Goal: Ask a question

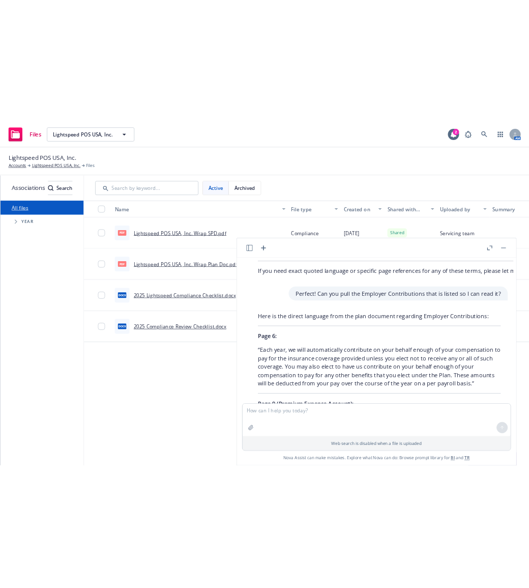
scroll to position [509, 0]
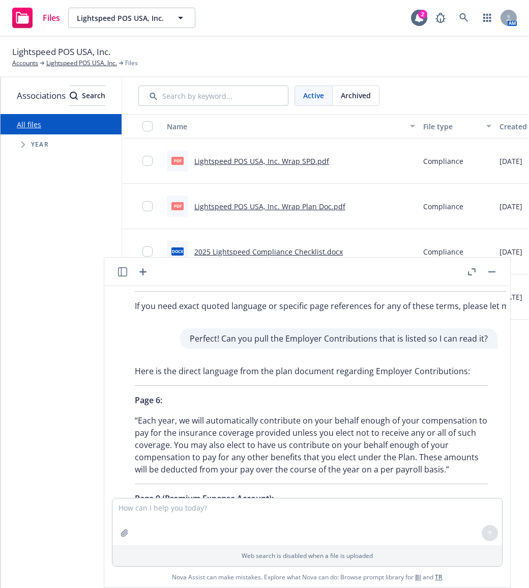
click at [41, 230] on div "All files Accessibility guide for tree Tree Example. Navigate the tree with the…" at bounding box center [61, 351] width 121 height 474
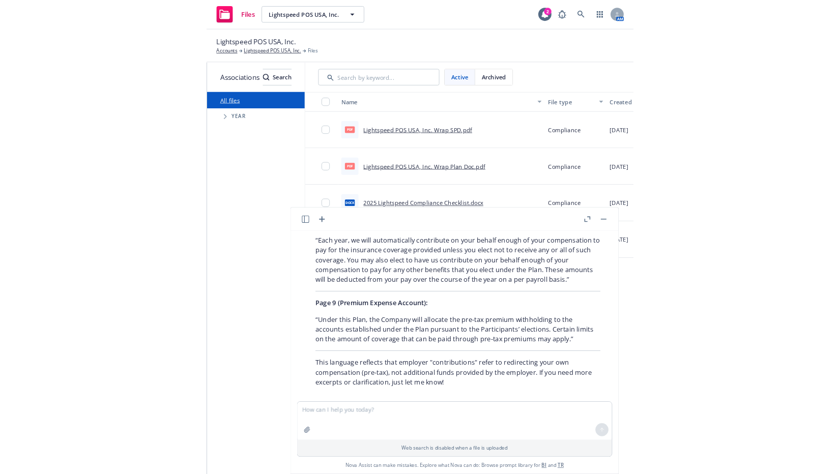
scroll to position [648, 0]
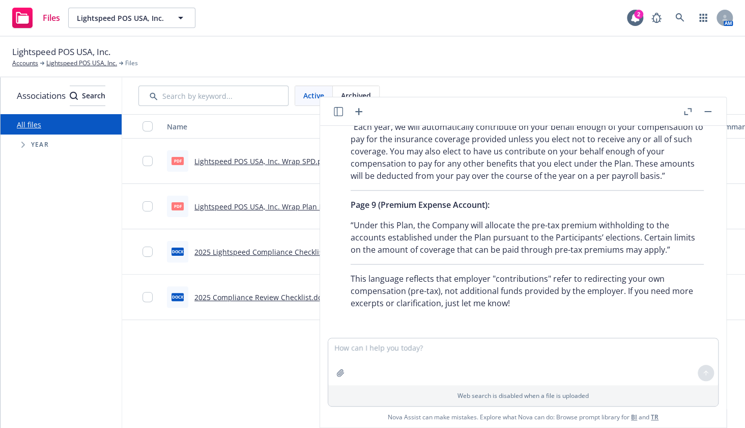
click at [568, 78] on div "Active Archived 1 selected Upload files" at bounding box center [518, 95] width 793 height 37
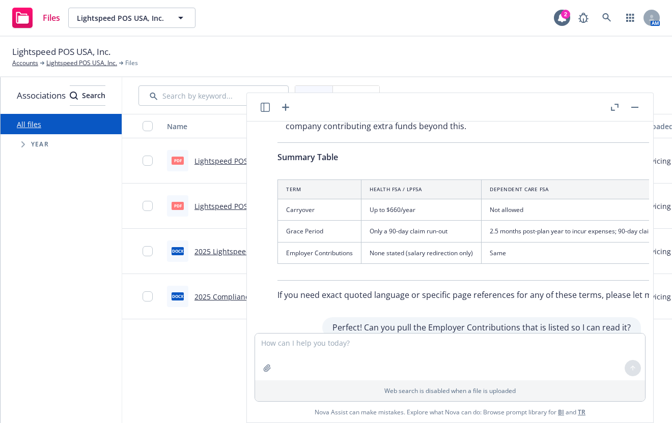
scroll to position [324, 0]
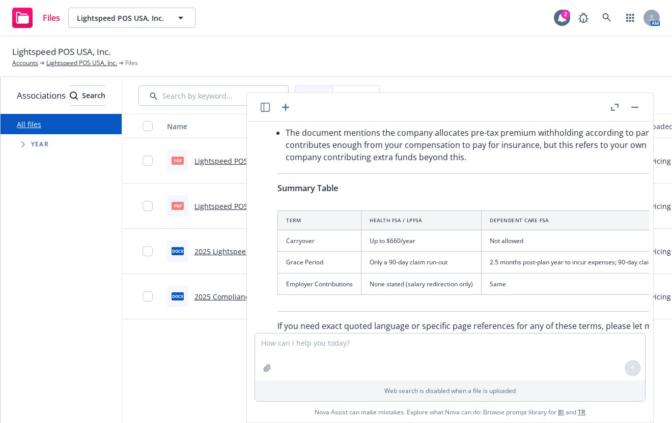
drag, startPoint x: 460, startPoint y: 22, endPoint x: 464, endPoint y: 19, distance: 5.5
click at [460, 22] on div "Files Lightspeed POS USA, Inc. Lightspeed POS USA, Inc. 2 AM" at bounding box center [336, 18] width 672 height 37
click at [377, 61] on div "Lightspeed POS USA, Inc. Accounts Lightspeed POS USA, Inc. Files" at bounding box center [335, 56] width 647 height 22
click at [316, 342] on textarea at bounding box center [450, 357] width 390 height 47
type textarea "Nova can you also check what is the eligibility into the FSA plan?"
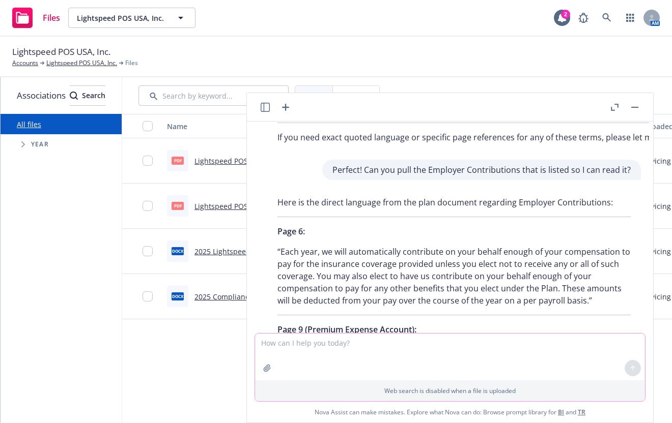
scroll to position [462, 0]
